Goal: Browse casually: Explore the website without a specific task or goal

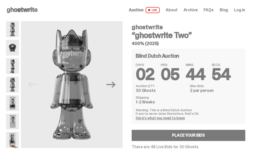
click at [197, 8] on span "Archive" at bounding box center [190, 10] width 14 height 4
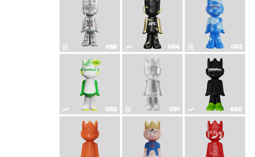
scroll to position [202, 0]
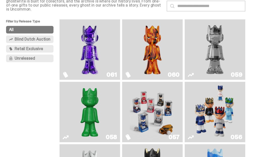
scroll to position [40, 0]
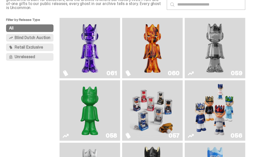
click at [192, 82] on img "Game Face (2025)" at bounding box center [214, 110] width 45 height 56
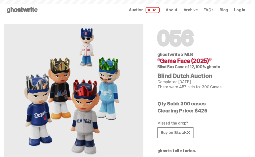
scroll to position [40, 0]
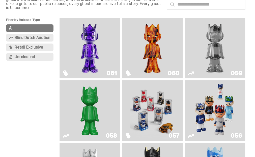
click at [130, 82] on img "Game Face (2025)" at bounding box center [152, 110] width 45 height 56
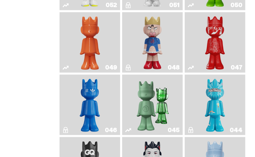
scroll to position [296, 0]
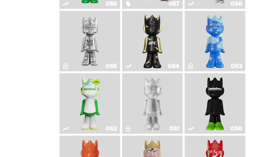
scroll to position [171, 0]
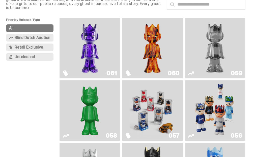
scroll to position [43, 0]
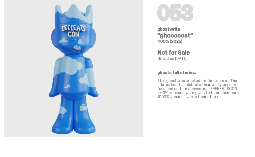
scroll to position [24, 0]
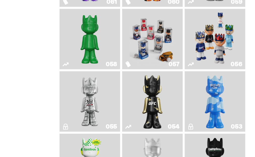
scroll to position [111, 0]
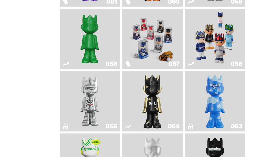
click at [192, 17] on img "Game Face (2025)" at bounding box center [214, 39] width 45 height 56
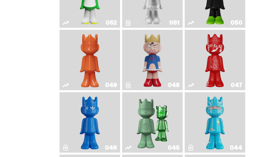
scroll to position [280, 0]
